Goal: Information Seeking & Learning: Learn about a topic

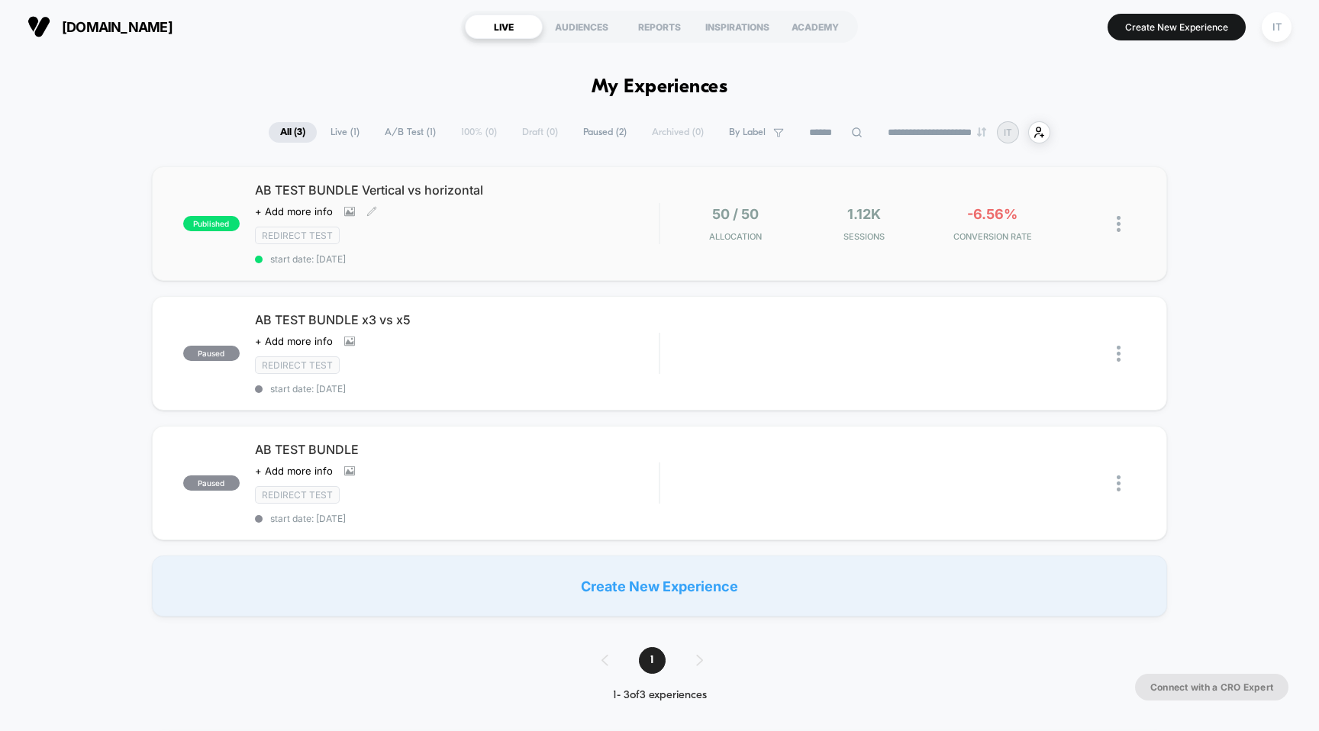
click at [440, 186] on span "AB TEST BUNDLE Vertical vs horizontal" at bounding box center [457, 189] width 405 height 15
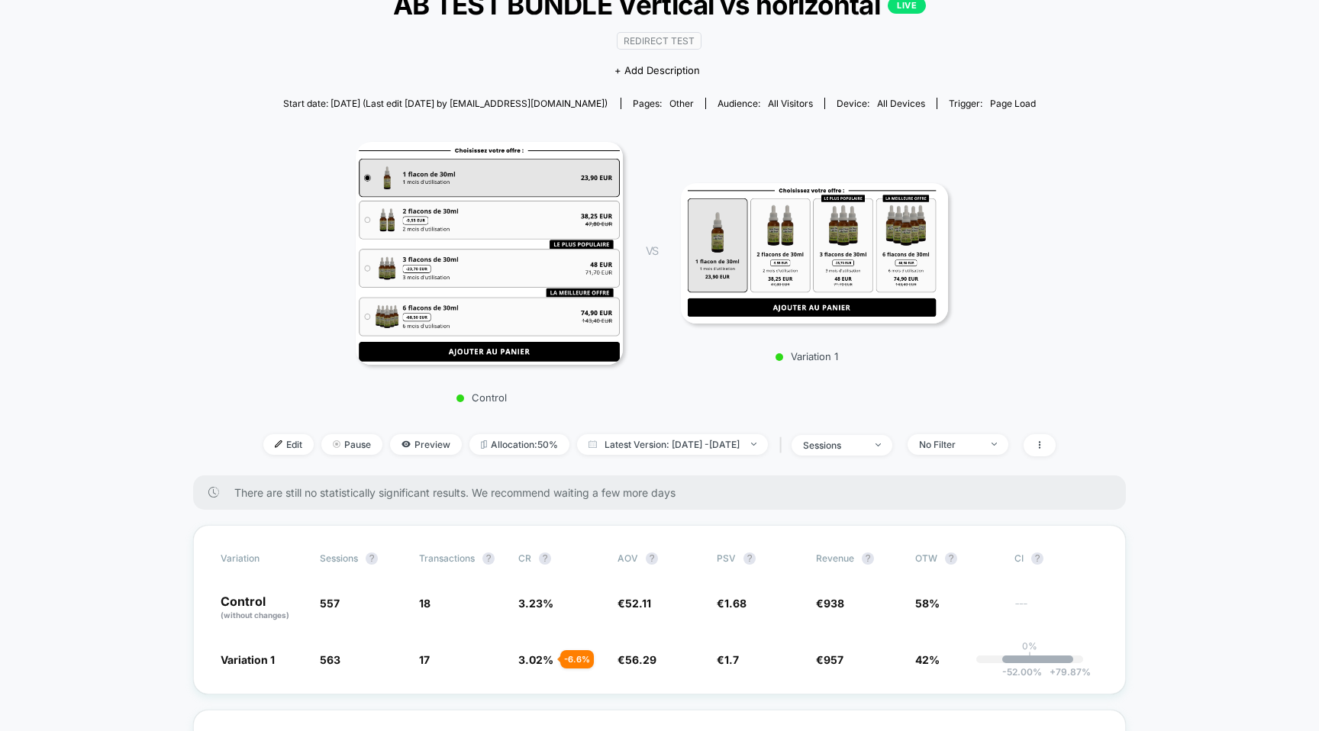
scroll to position [102, 0]
